Goal: Find specific page/section: Find specific page/section

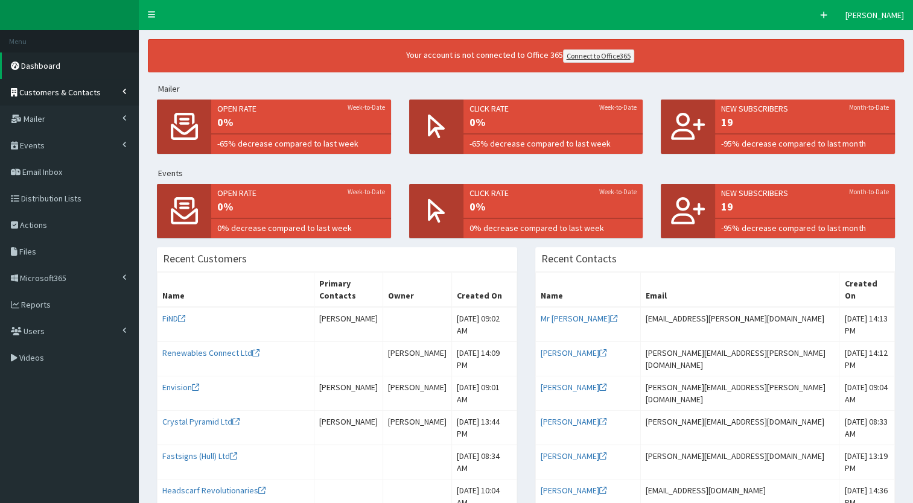
click at [22, 98] on link "Customers & Contacts" at bounding box center [69, 92] width 139 height 27
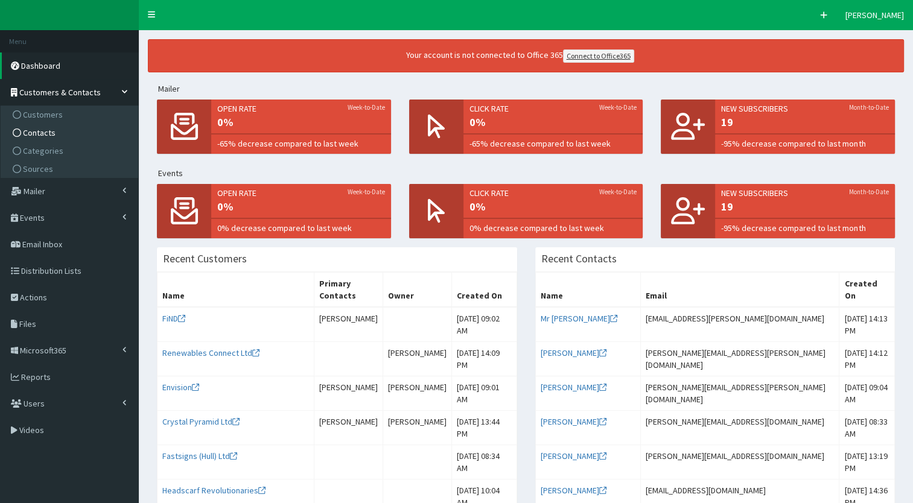
click at [30, 136] on span "Contacts" at bounding box center [39, 132] width 33 height 11
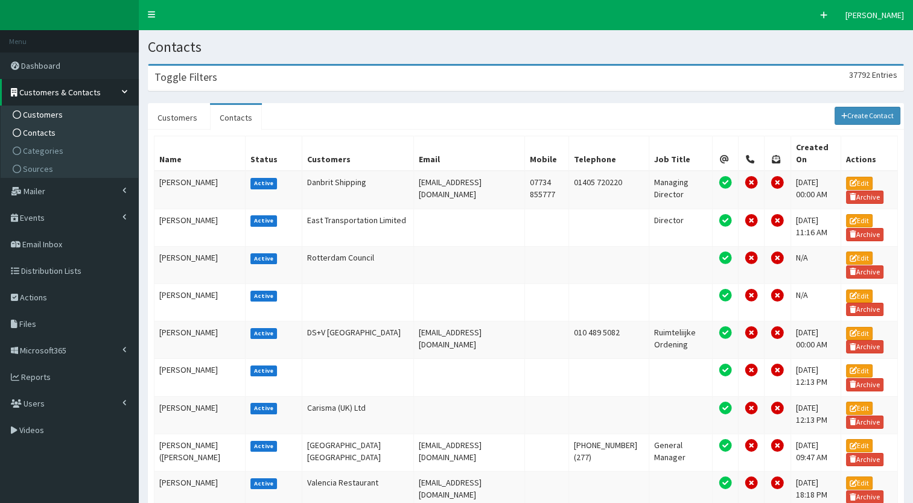
click at [30, 115] on span "Customers" at bounding box center [43, 114] width 40 height 11
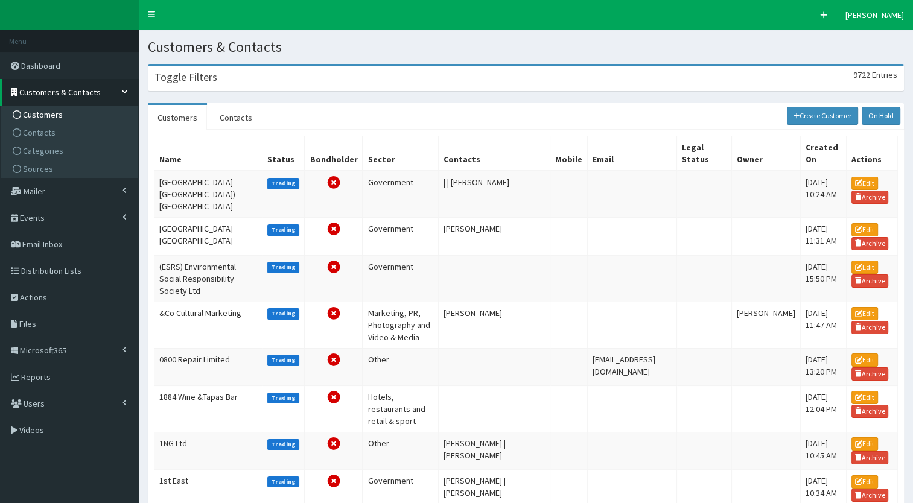
click at [225, 81] on div "Toggle Filters 9722 Entries" at bounding box center [525, 78] width 755 height 25
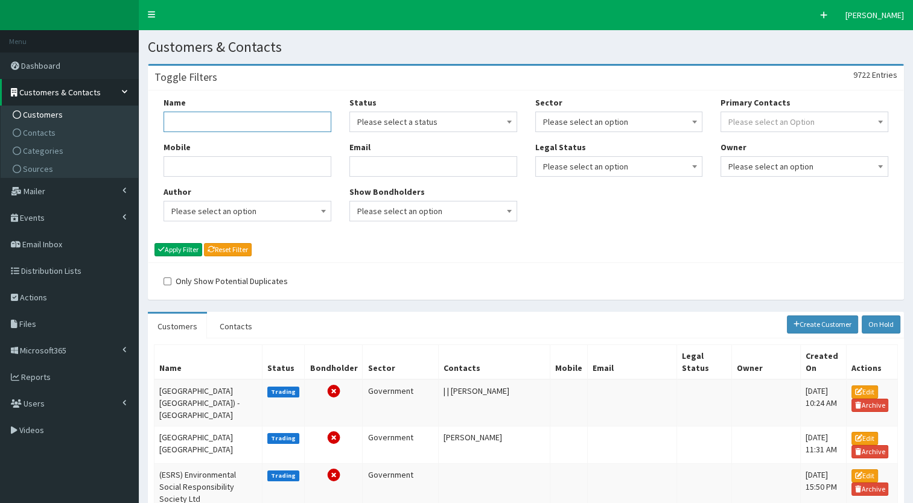
click at [220, 116] on input "Name" at bounding box center [248, 122] width 168 height 21
type input "tigers trust"
click at [210, 103] on div "Name tigers trust" at bounding box center [248, 115] width 168 height 36
click at [201, 119] on input "tigers trust" at bounding box center [248, 122] width 168 height 21
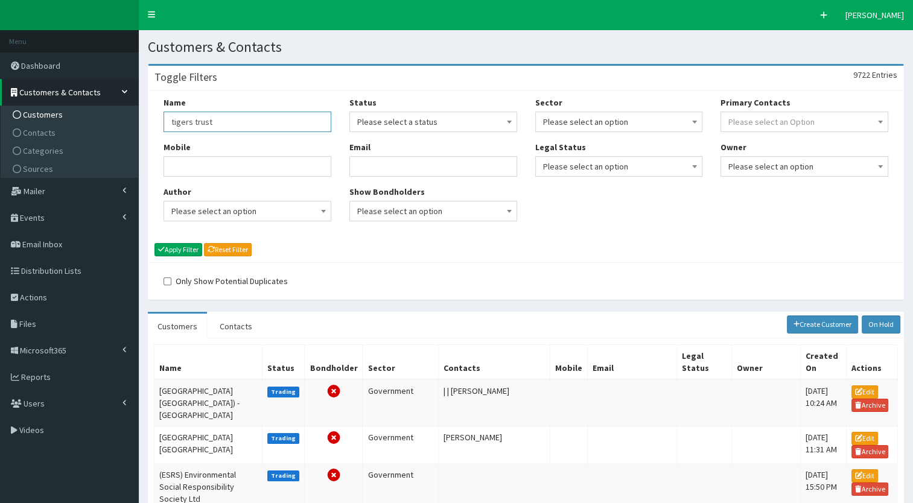
click at [201, 119] on input "tigers trust" at bounding box center [248, 122] width 168 height 21
click at [69, 126] on link "Contacts" at bounding box center [71, 133] width 135 height 18
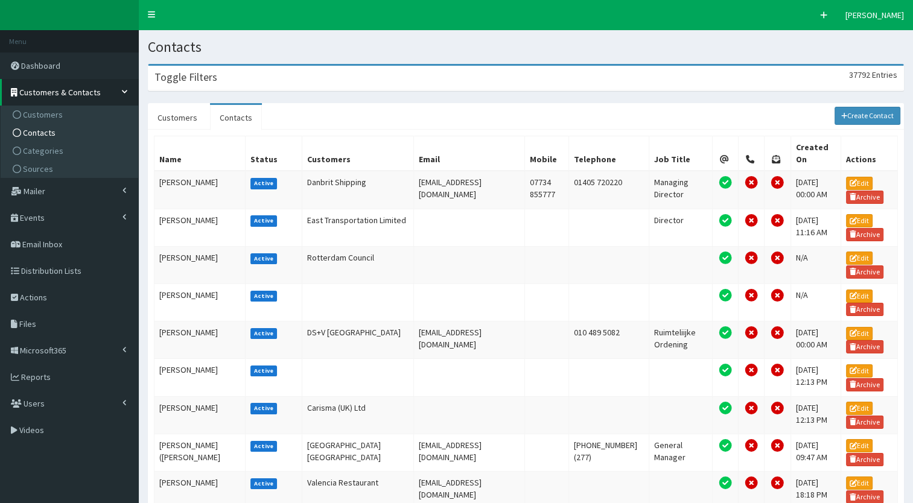
click at [203, 86] on div "Toggle Filters 37792 Entries" at bounding box center [525, 78] width 755 height 25
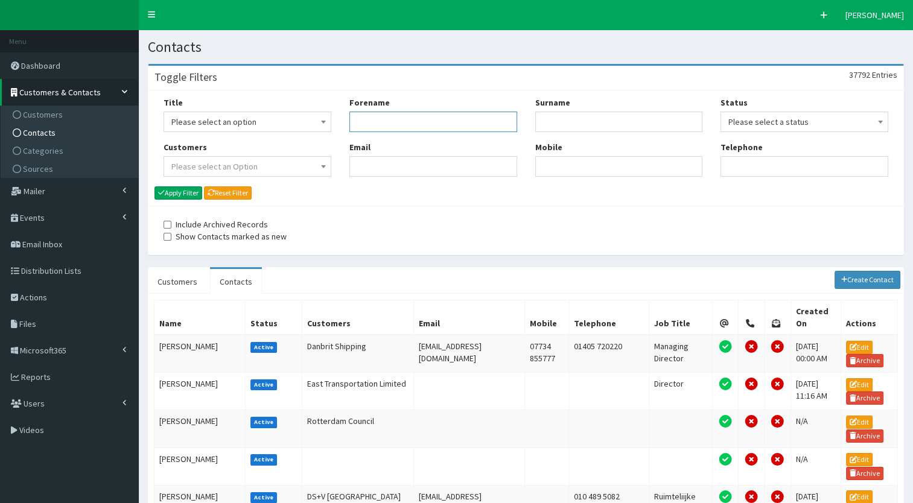
click at [360, 132] on input "Forename" at bounding box center [433, 122] width 168 height 21
type input "catherine"
click at [572, 127] on input "Surname" at bounding box center [619, 122] width 168 height 21
type input "bishop"
click at [176, 194] on button "Apply Filter" at bounding box center [178, 192] width 48 height 13
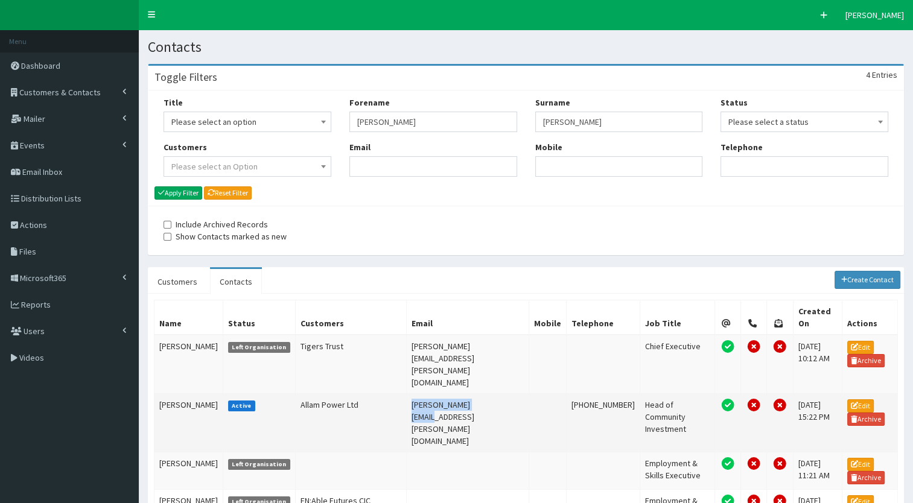
drag, startPoint x: 485, startPoint y: 367, endPoint x: 389, endPoint y: 368, distance: 96.5
click at [407, 393] on td "[PERSON_NAME][EMAIL_ADDRESS][PERSON_NAME][DOMAIN_NAME]" at bounding box center [468, 422] width 122 height 59
copy td "[PERSON_NAME][EMAIL_ADDRESS][PERSON_NAME][DOMAIN_NAME]"
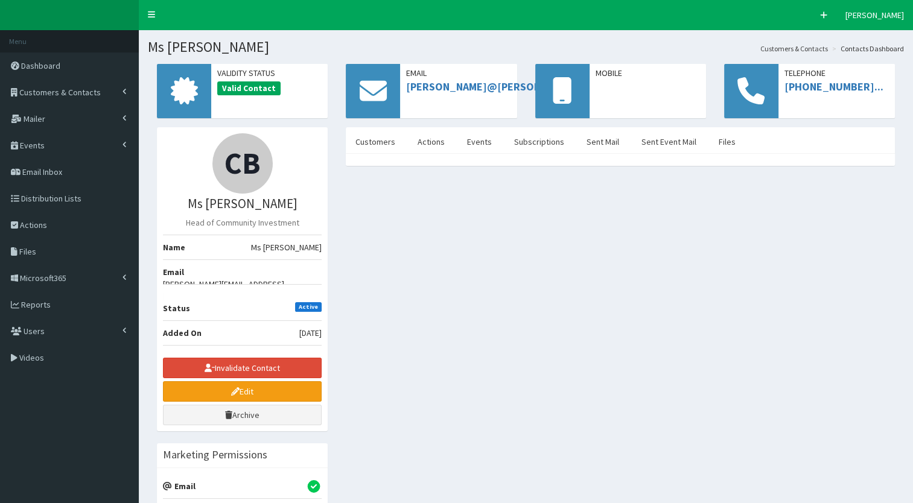
click at [588, 2] on nav "\Toggle navigation Quick Create Edit Logout" at bounding box center [526, 15] width 774 height 30
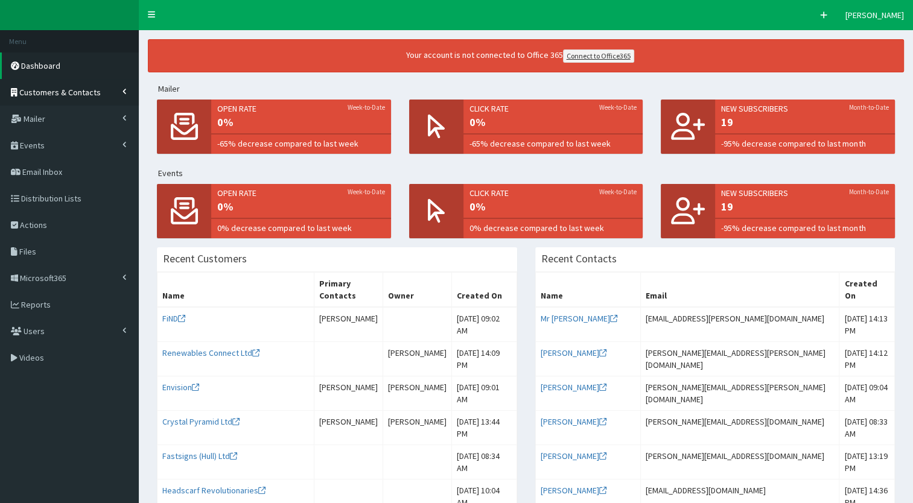
click at [112, 95] on link "Customers & Contacts" at bounding box center [69, 92] width 139 height 27
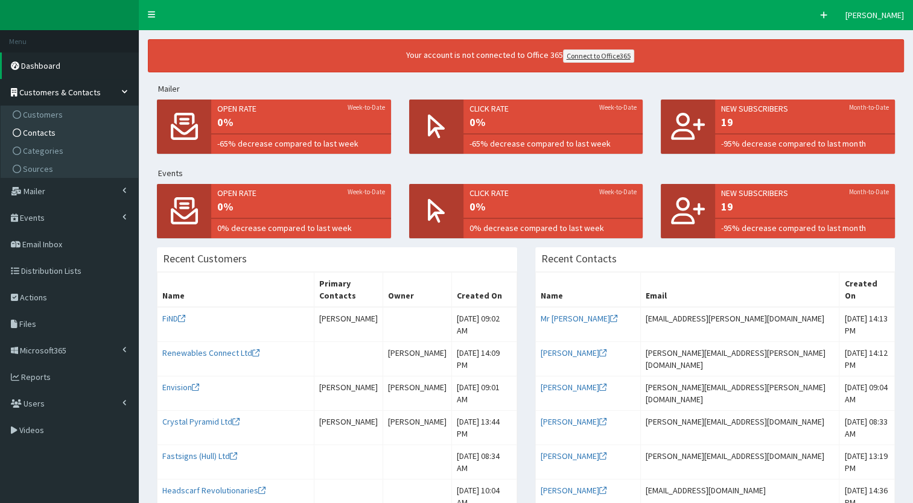
click at [56, 127] on link "Contacts" at bounding box center [71, 133] width 135 height 18
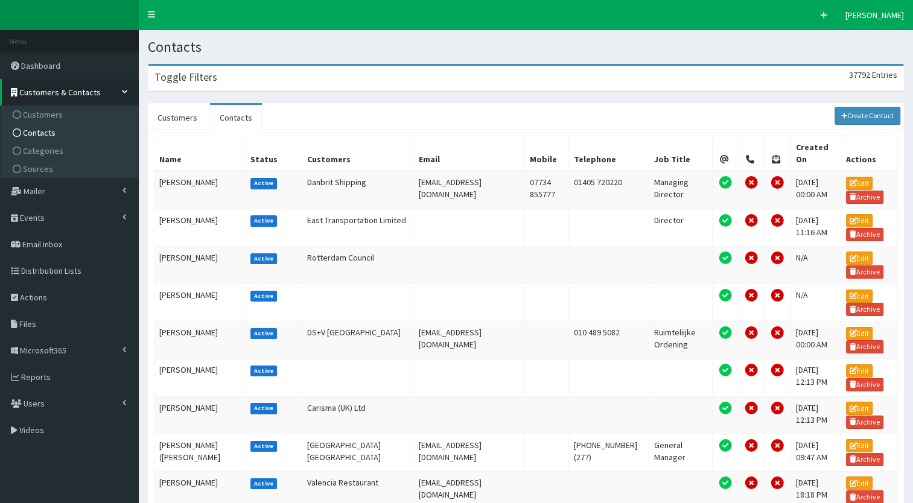
click at [269, 92] on section "Toggle Filters 37792 Entries Title Please select an option Mr Mrs Ms Miss Dr MP…" at bounding box center [526, 457] width 774 height 805
click at [256, 77] on div "Toggle Filters 37792 Entries" at bounding box center [525, 78] width 755 height 25
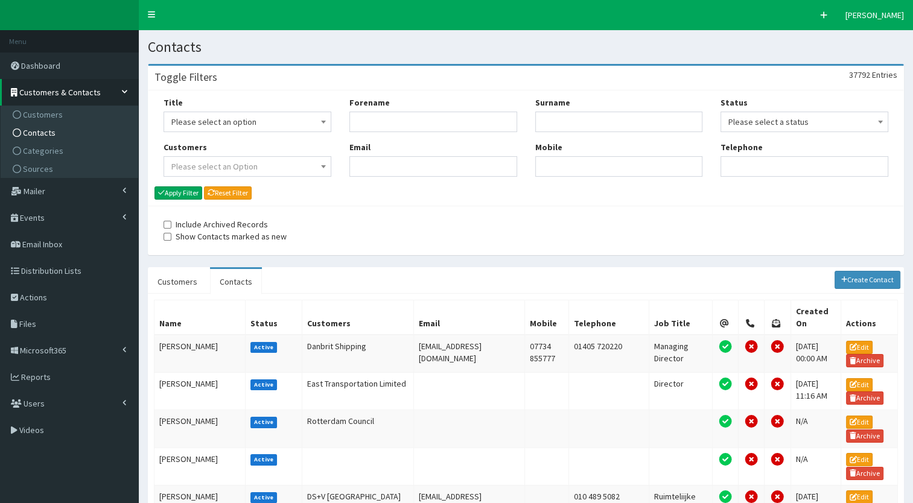
click at [374, 134] on div "Forename Email" at bounding box center [433, 141] width 186 height 89
click at [358, 129] on input "Forename" at bounding box center [433, 122] width 168 height 21
type input "[PERSON_NAME]"
click at [561, 119] on input "Surname" at bounding box center [619, 122] width 168 height 21
type input "[PERSON_NAME]"
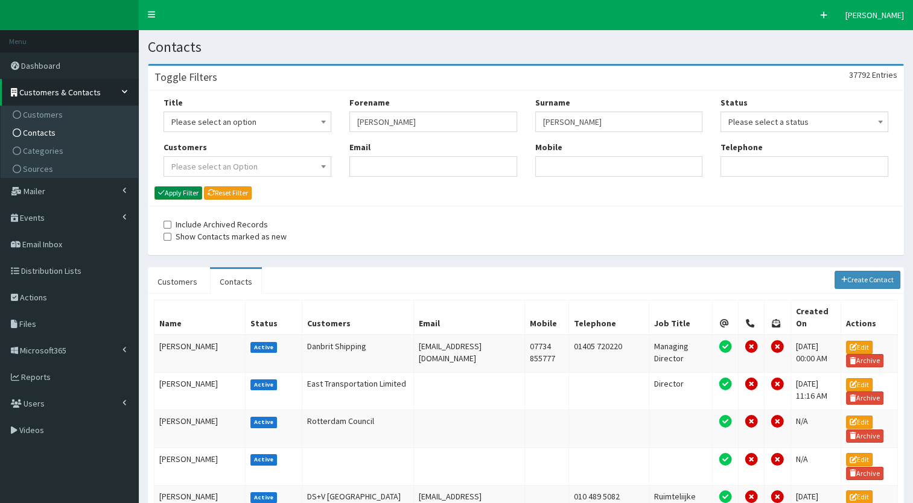
click at [182, 189] on button "Apply Filter" at bounding box center [178, 192] width 48 height 13
